Goal: Ask a question

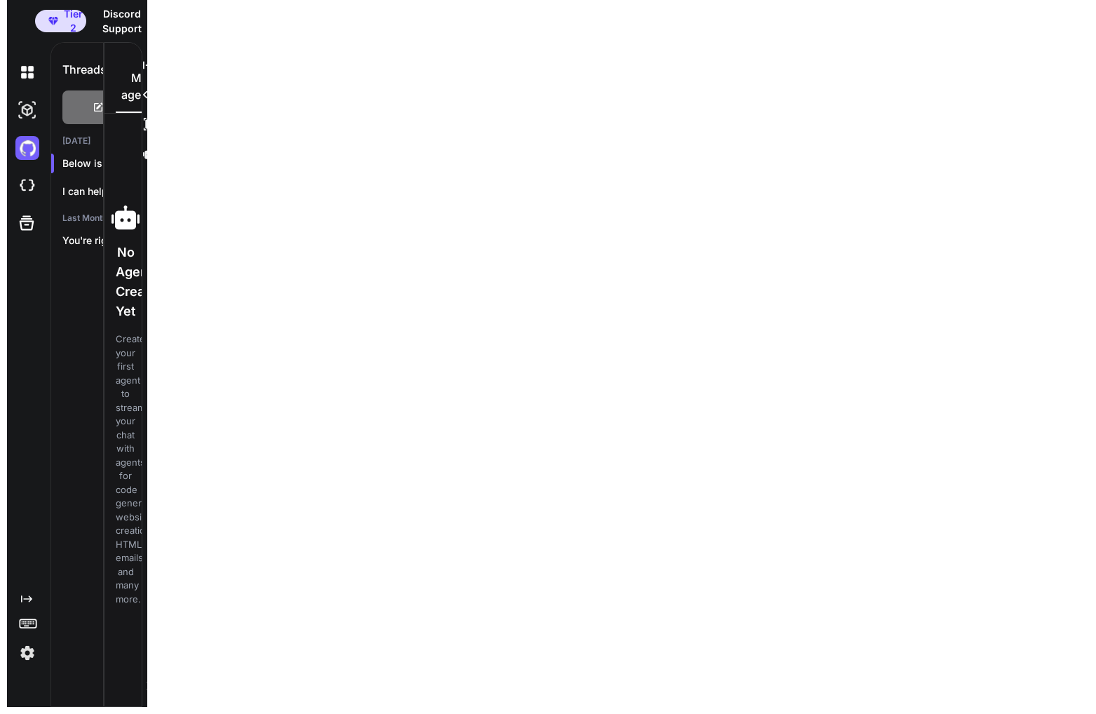
scroll to position [146310, 0]
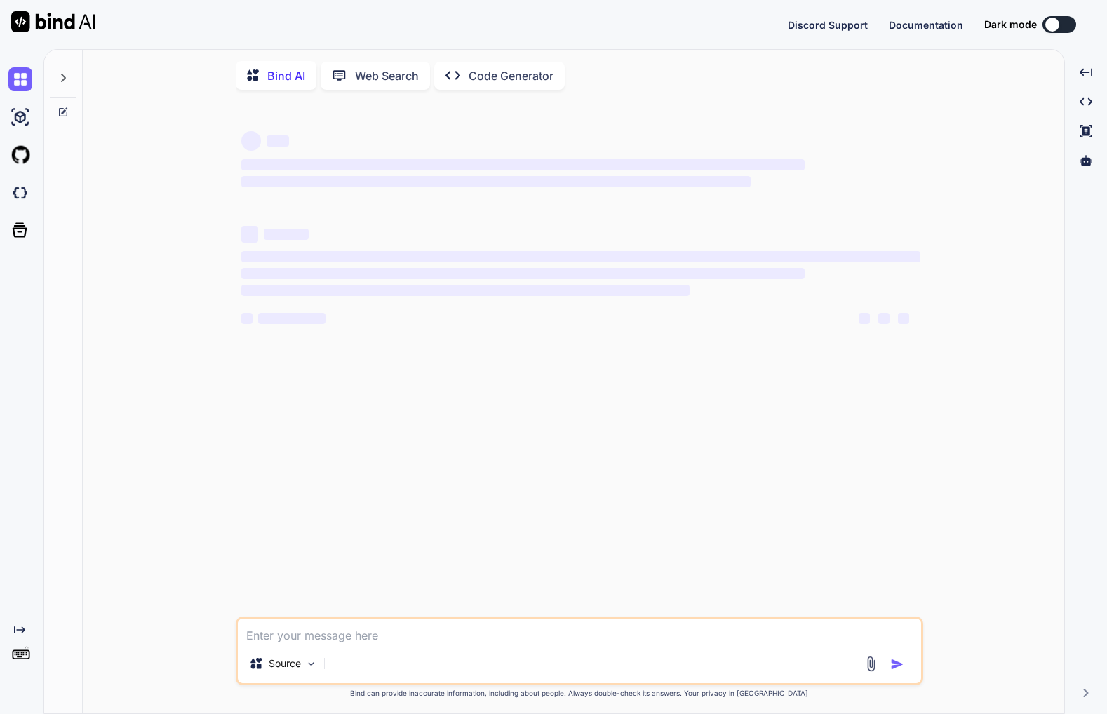
type textarea "x"
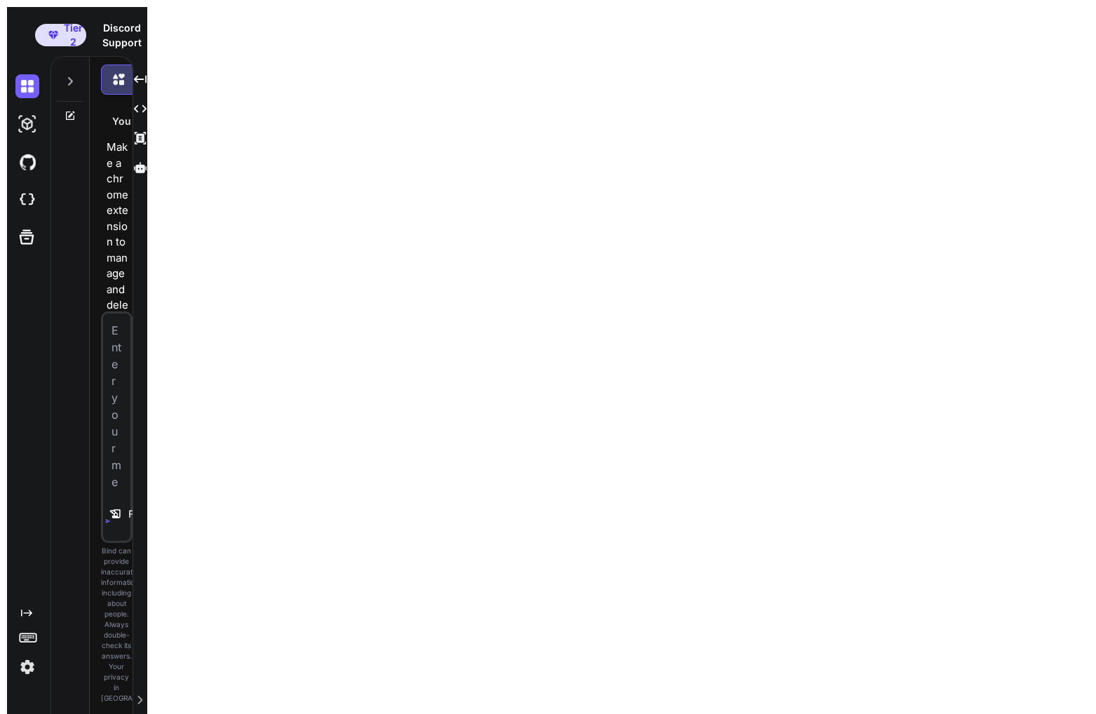
click at [168, 345] on html "Tier 2 Discord Support Documentation Dark mode Invite Team Created with Pixso. …" at bounding box center [548, 364] width 1096 height 728
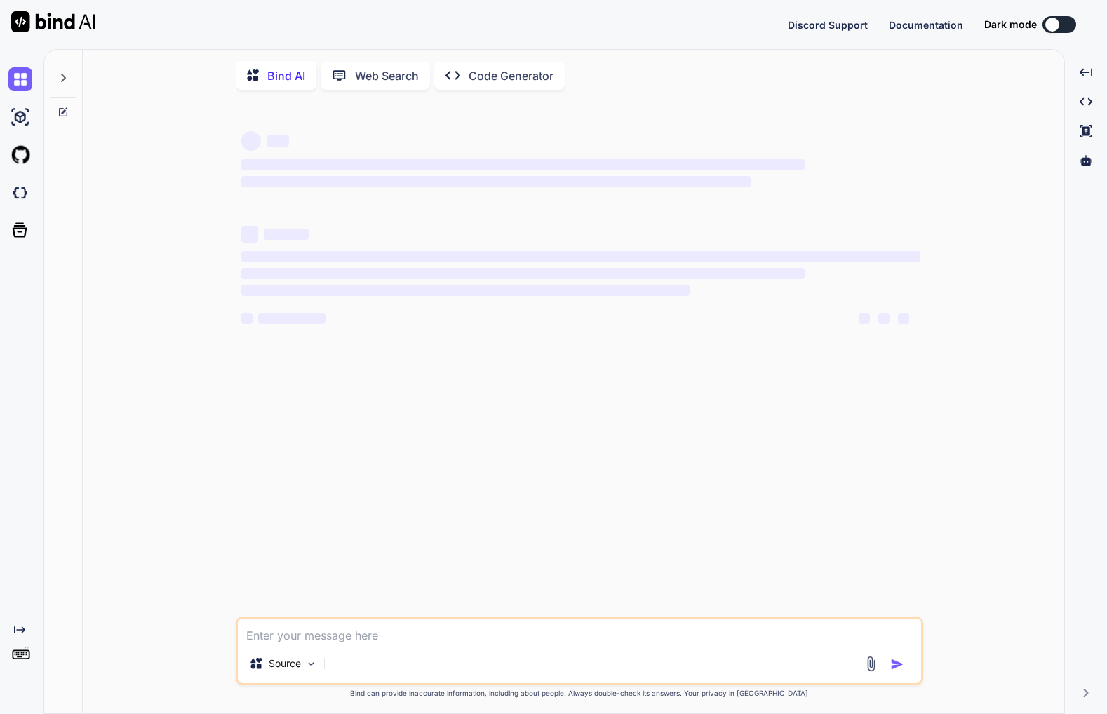
type textarea "x"
click at [1057, 29] on div at bounding box center [1052, 25] width 14 height 14
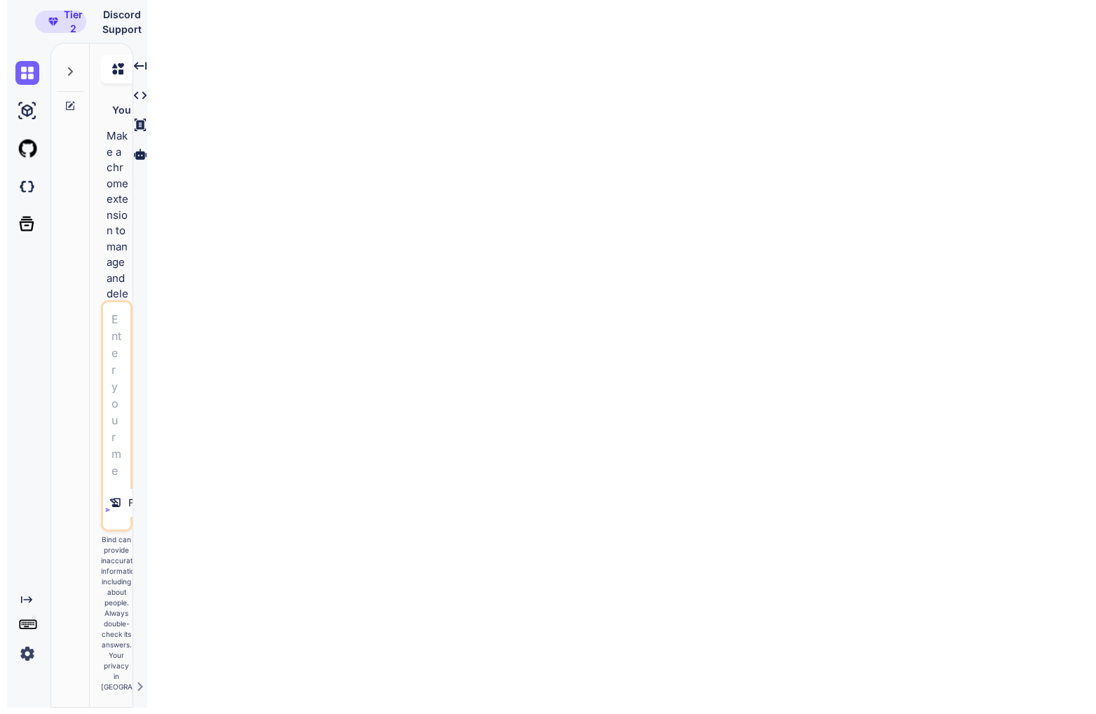
scroll to position [6, 0]
click at [718, 434] on html "Tier 2 Discord Support Documentation Dark mode Invite Team Created with Pixso. …" at bounding box center [548, 350] width 1096 height 728
click at [314, 113] on html "Tier 2 Discord Support Documentation Dark mode Invite Team Created with Pixso. …" at bounding box center [548, 350] width 1096 height 728
